Goal: Communication & Community: Answer question/provide support

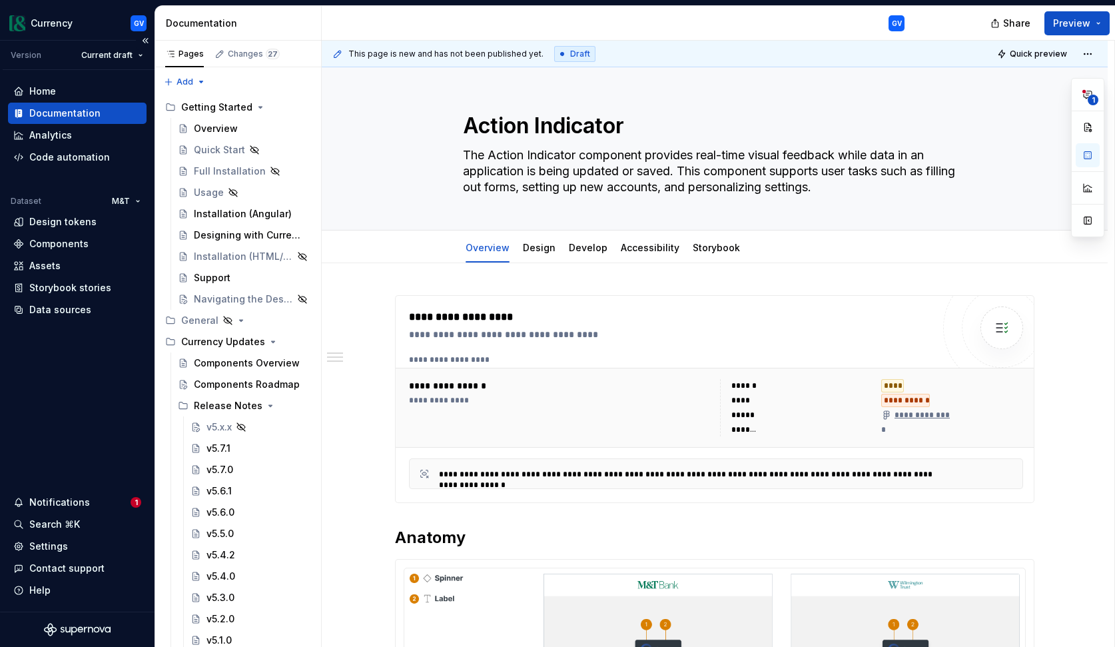
scroll to position [503, 0]
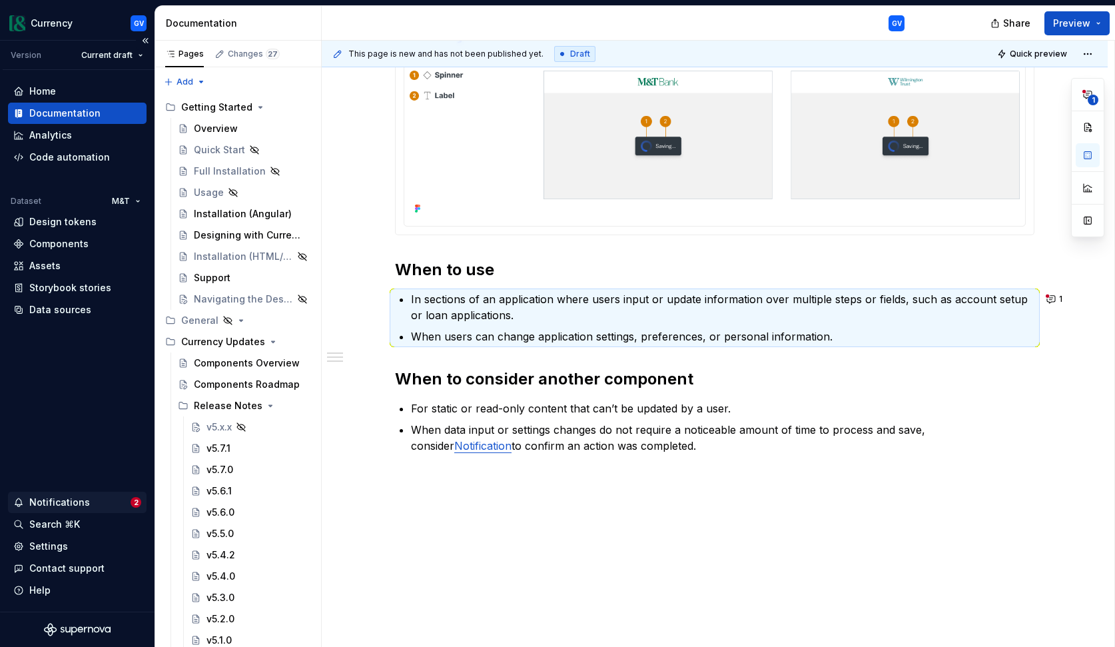
click at [93, 498] on div "Notifications" at bounding box center [71, 502] width 117 height 13
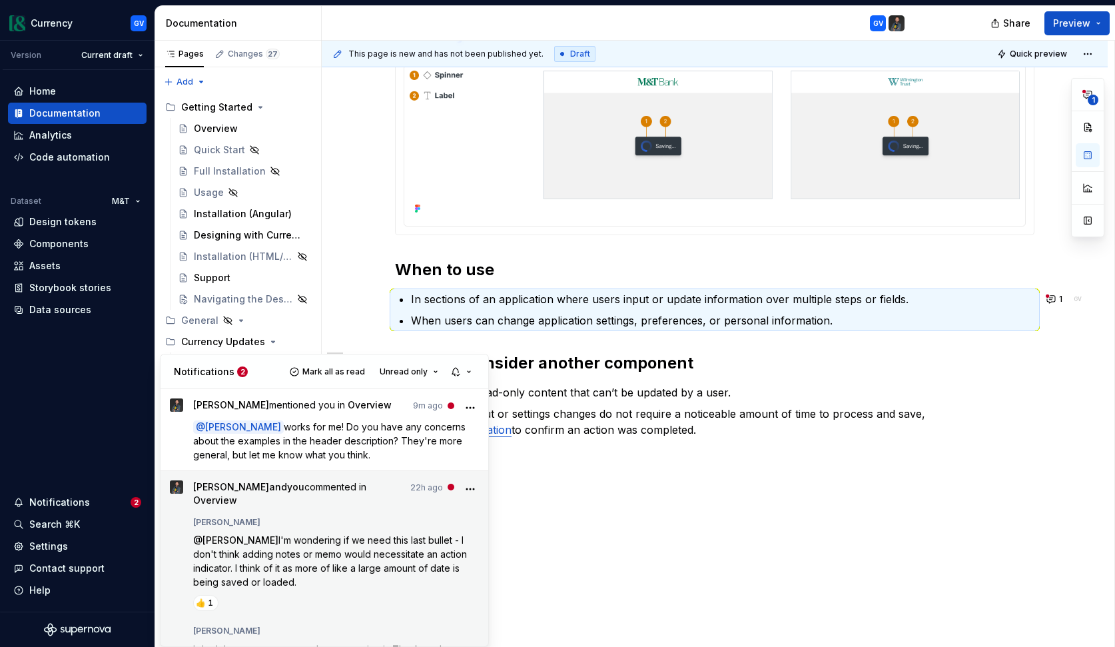
scroll to position [10, 0]
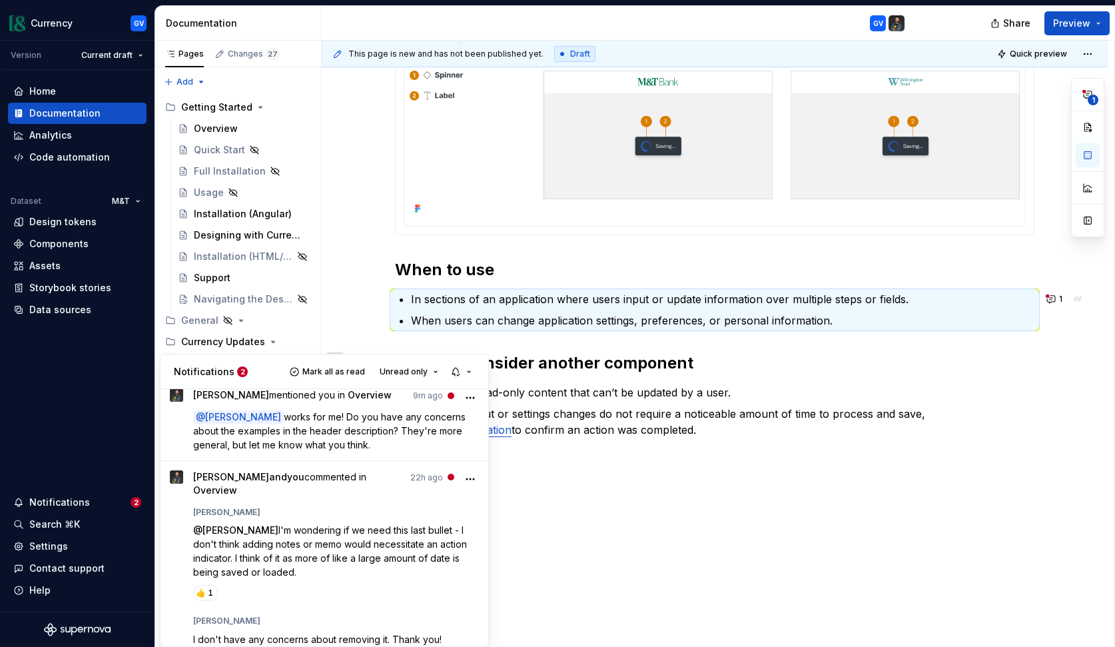
click at [539, 518] on html "Currency GV Version Current draft Home Documentation Analytics Code automation …" at bounding box center [557, 323] width 1115 height 647
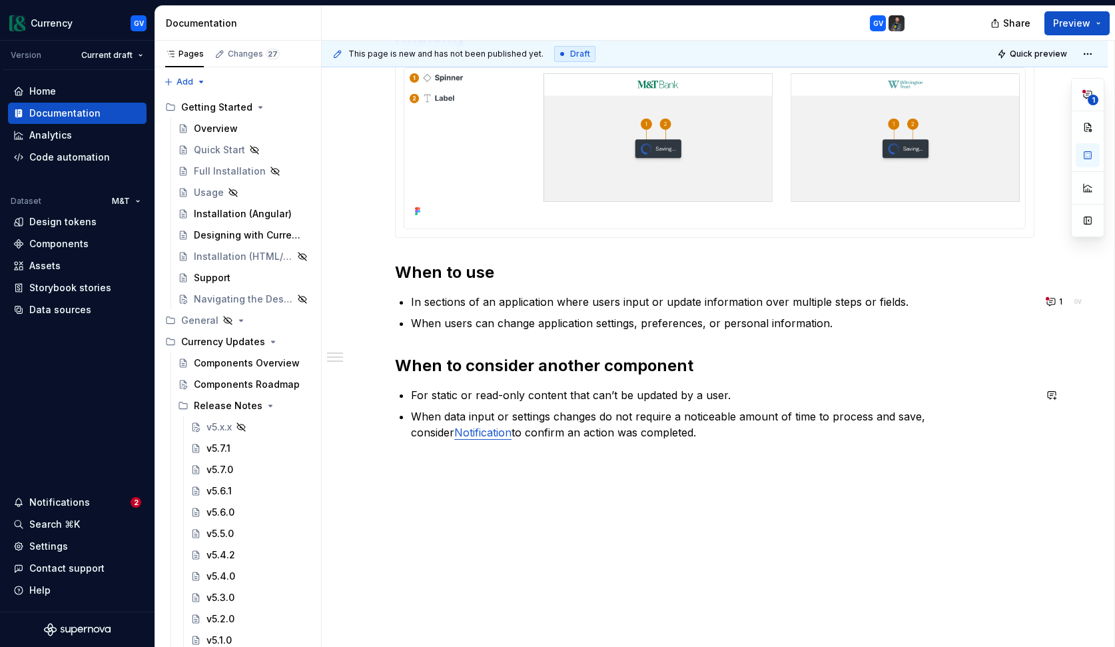
scroll to position [503, 0]
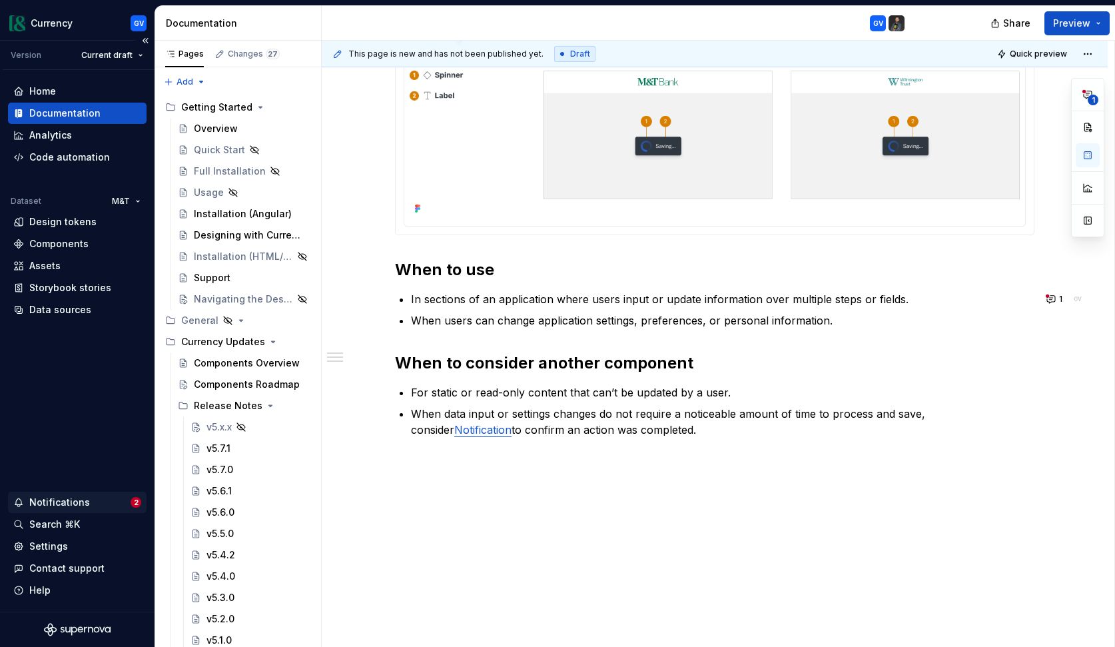
click at [109, 494] on div "Notifications 2" at bounding box center [77, 502] width 139 height 21
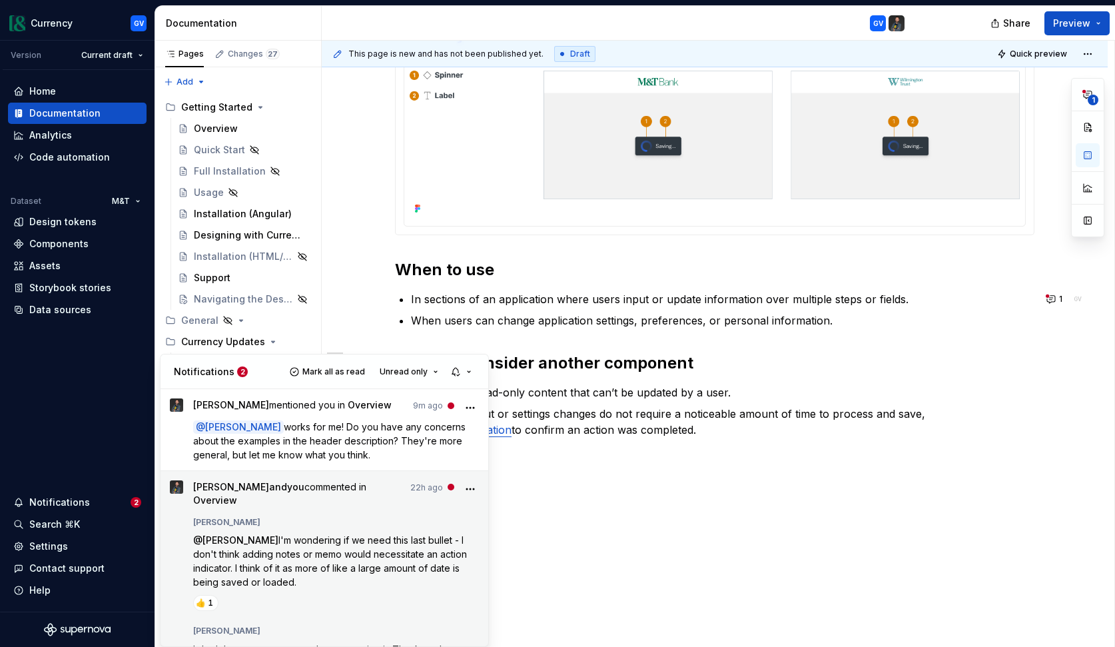
scroll to position [10, 0]
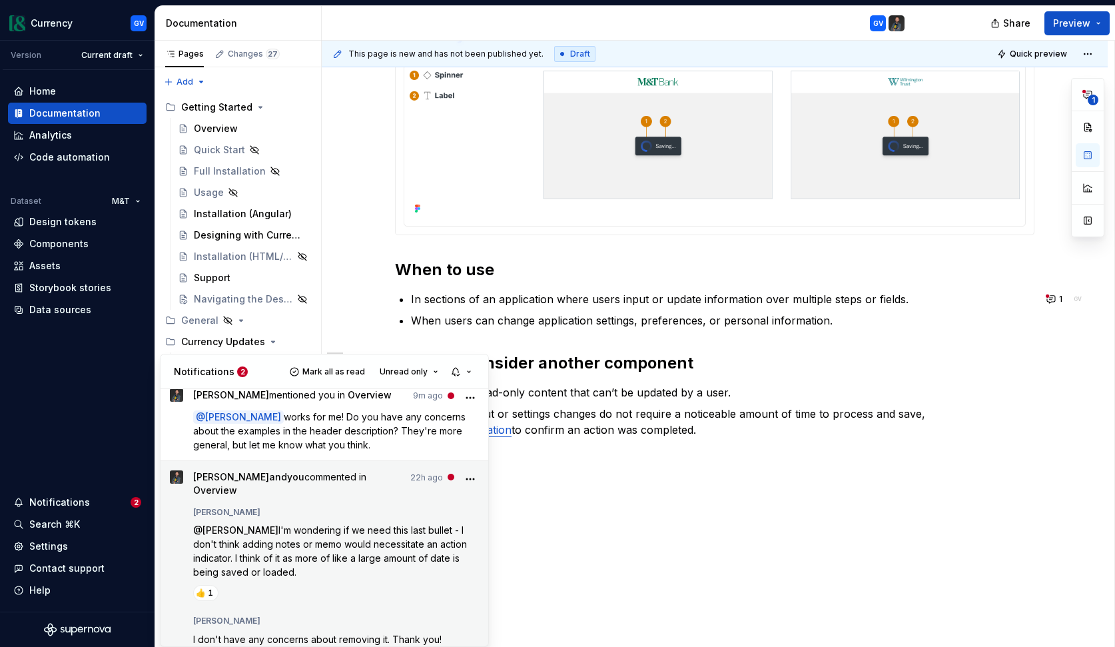
click at [448, 632] on p "I don't have any concerns about removing it. Thank you!" at bounding box center [336, 639] width 287 height 14
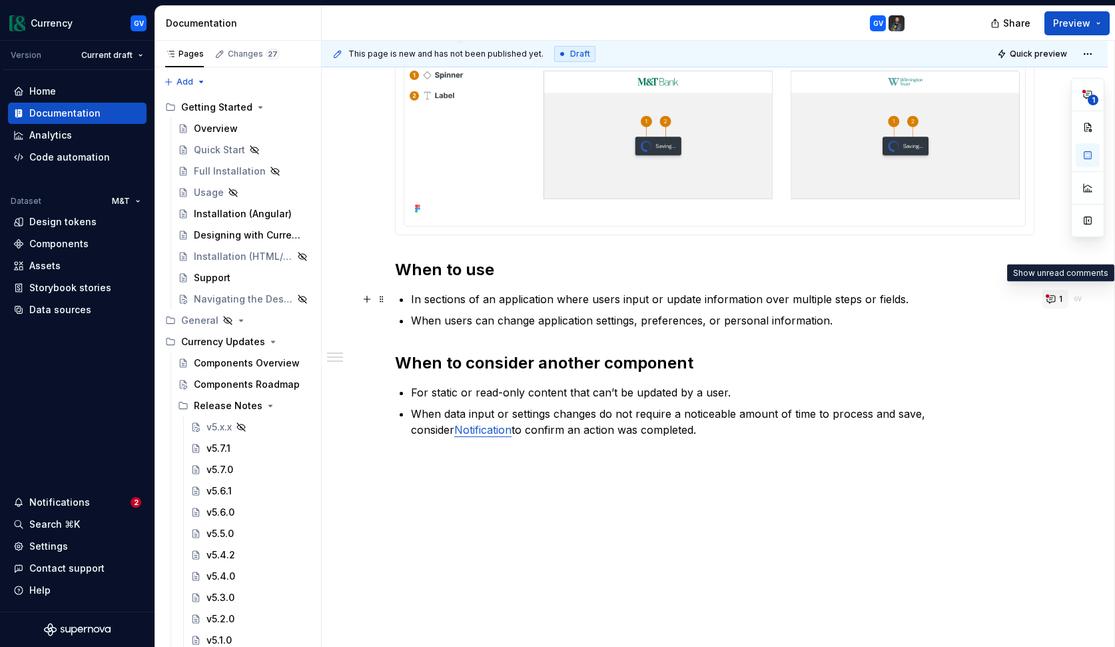
click at [1059, 303] on button "1" at bounding box center [1056, 299] width 26 height 19
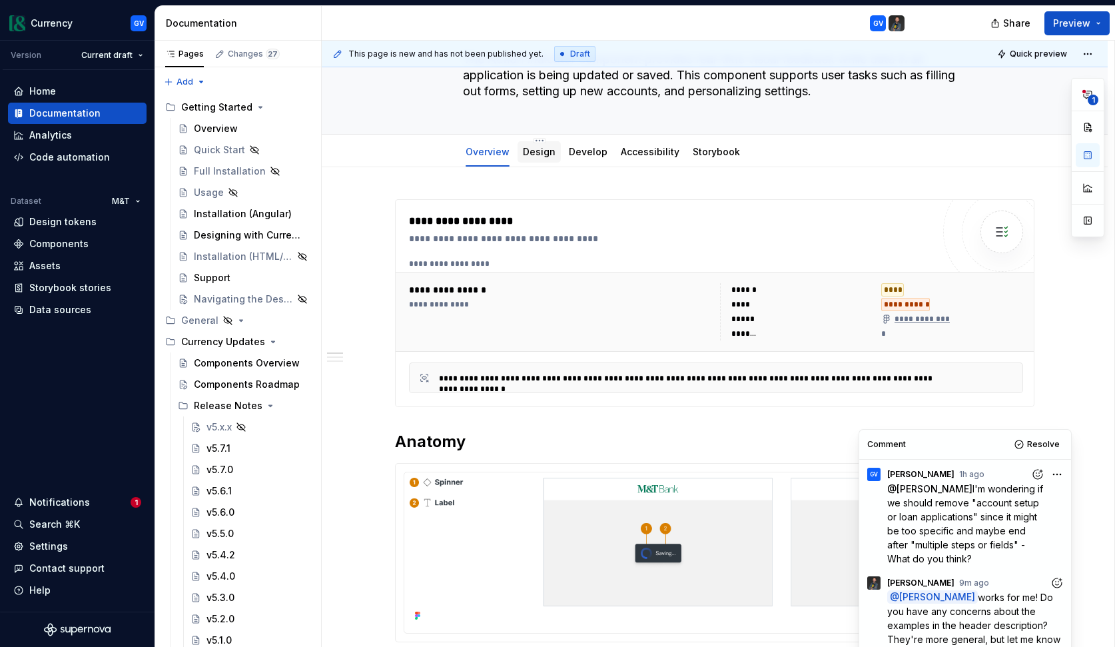
scroll to position [77, 0]
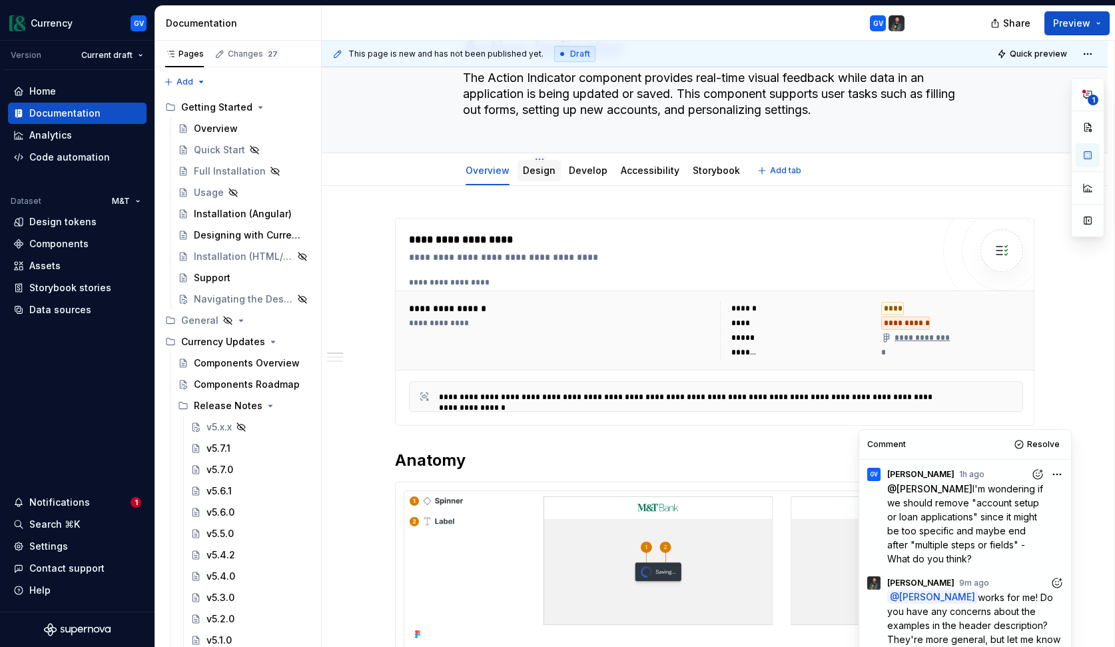
click at [544, 171] on link "Design" at bounding box center [539, 170] width 33 height 11
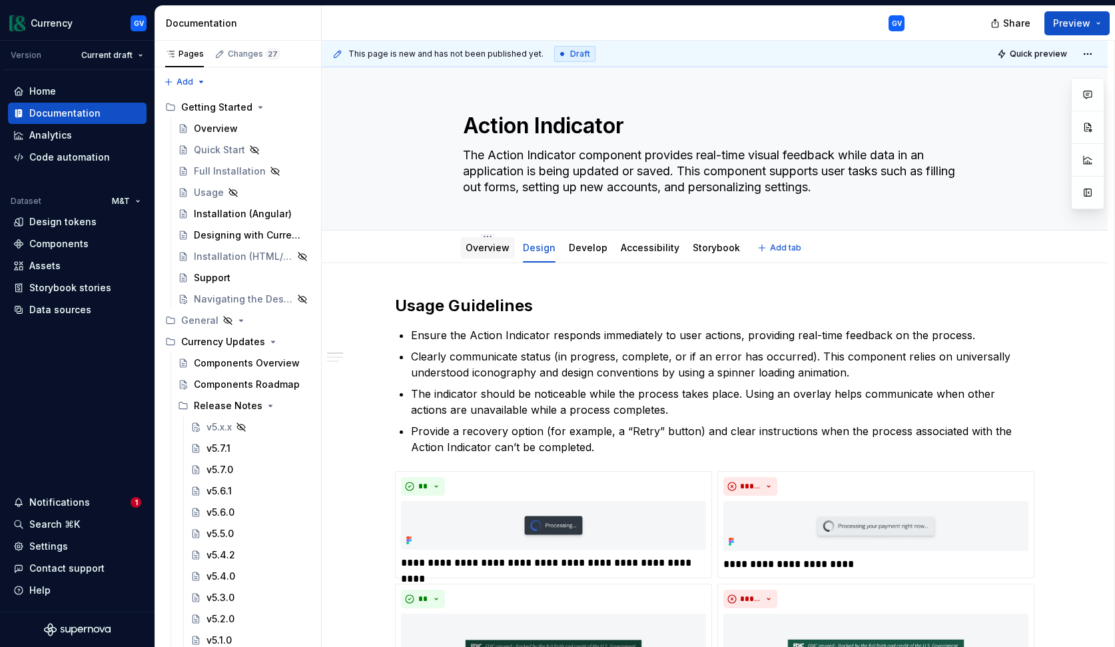
click at [489, 248] on link "Overview" at bounding box center [488, 247] width 44 height 11
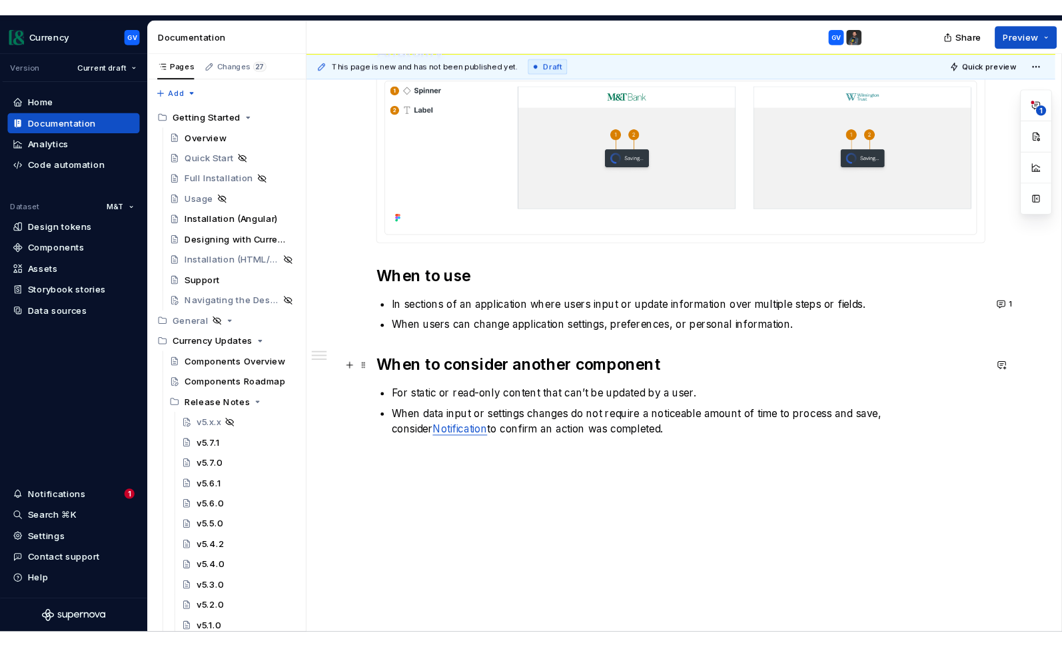
scroll to position [503, 0]
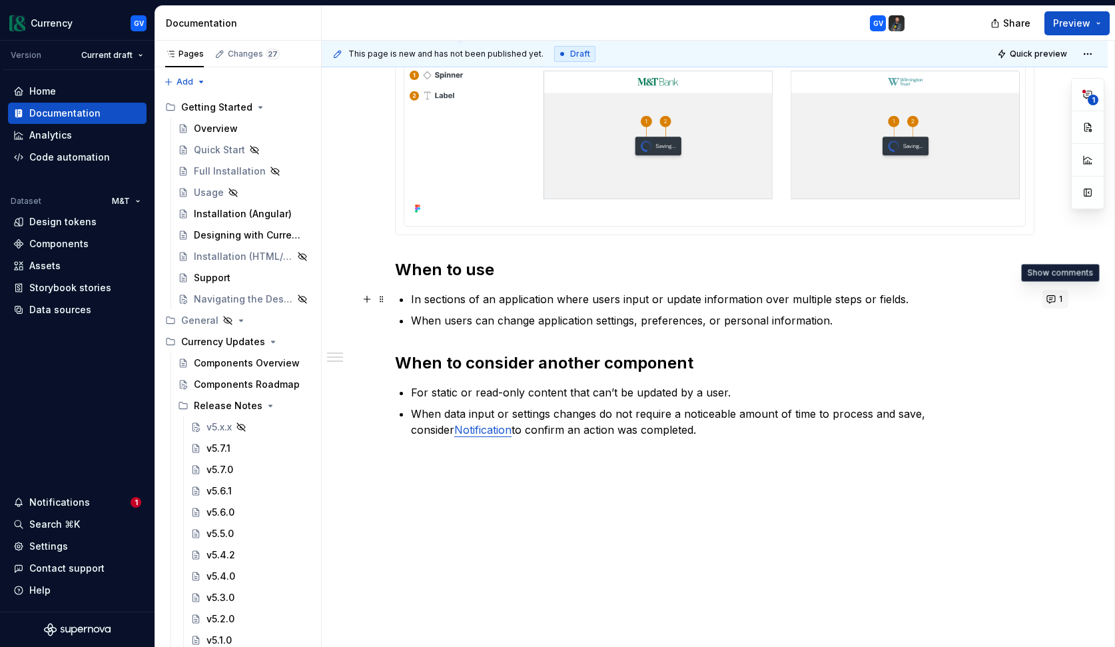
click at [1055, 297] on button "1" at bounding box center [1056, 299] width 26 height 19
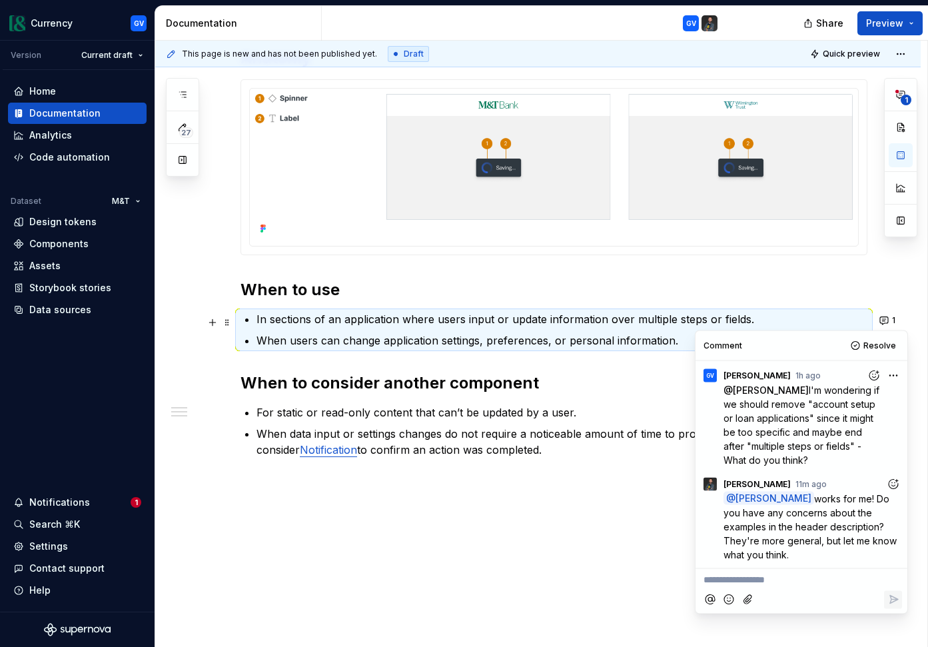
scroll to position [502, 0]
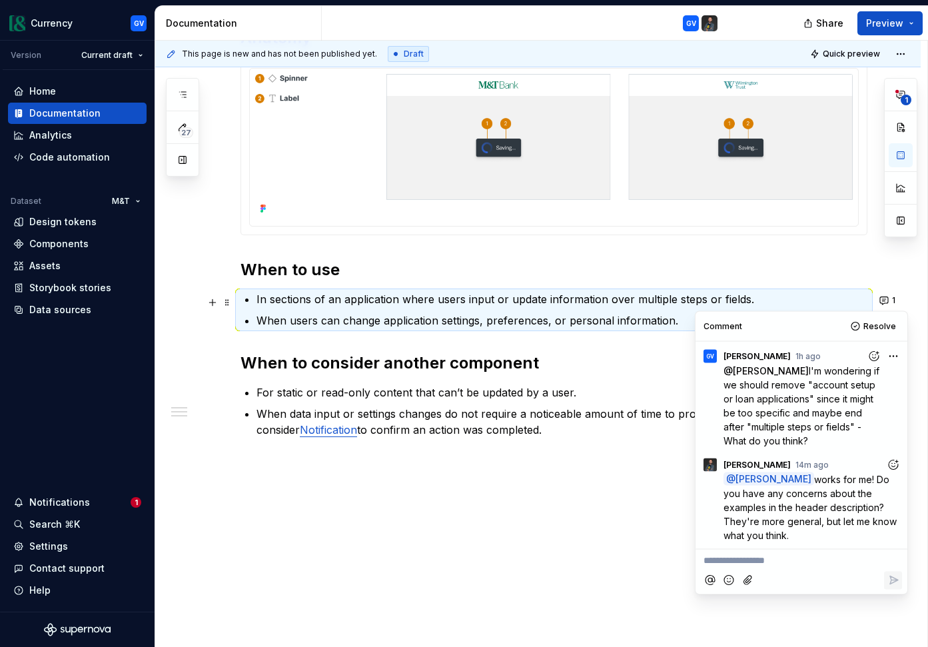
type textarea "*"
